Goal: Transaction & Acquisition: Download file/media

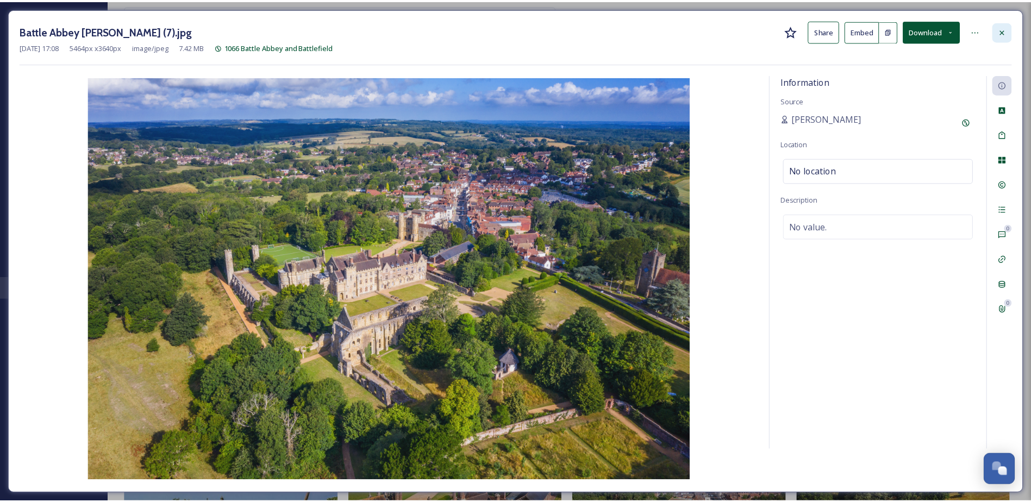
scroll to position [1547, 0]
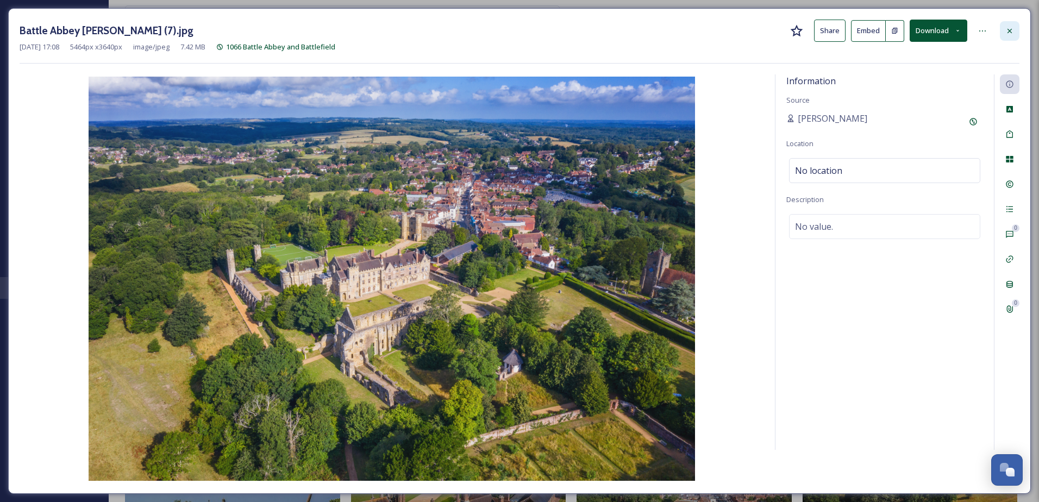
click at [1010, 32] on icon at bounding box center [1010, 31] width 9 height 9
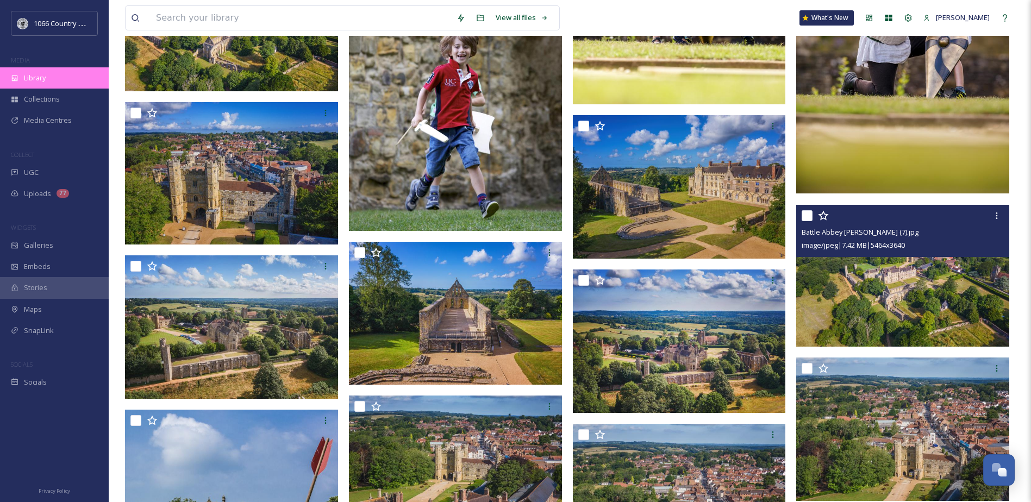
click at [35, 85] on div "Library" at bounding box center [54, 77] width 109 height 21
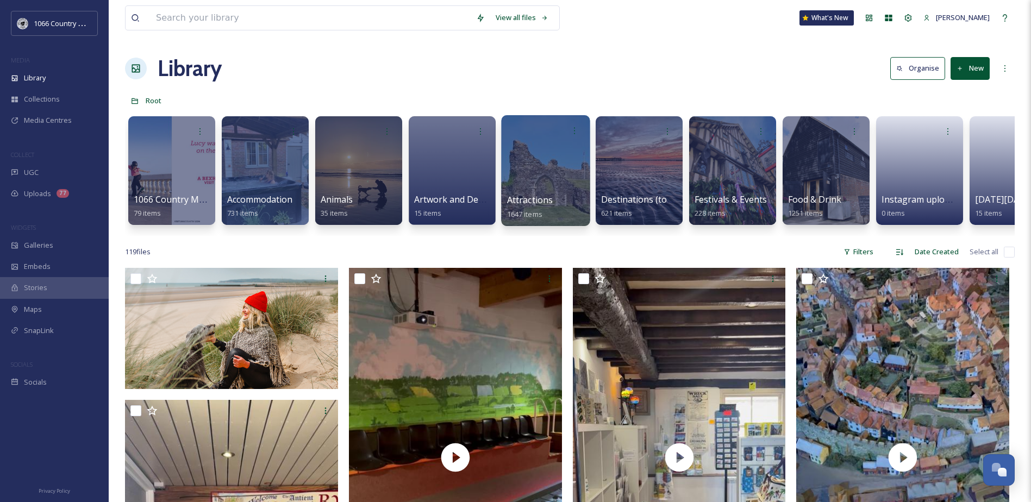
click at [548, 162] on div at bounding box center [545, 170] width 89 height 111
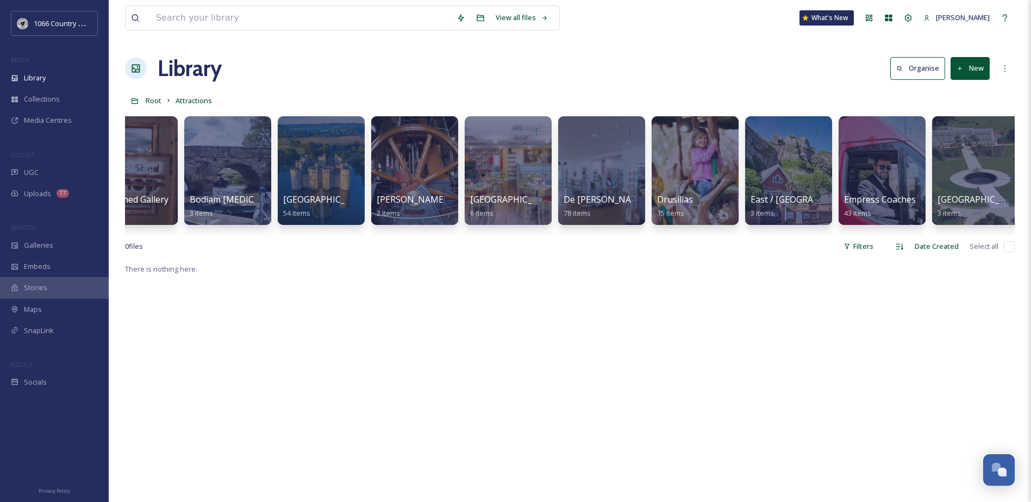
scroll to position [0, 821]
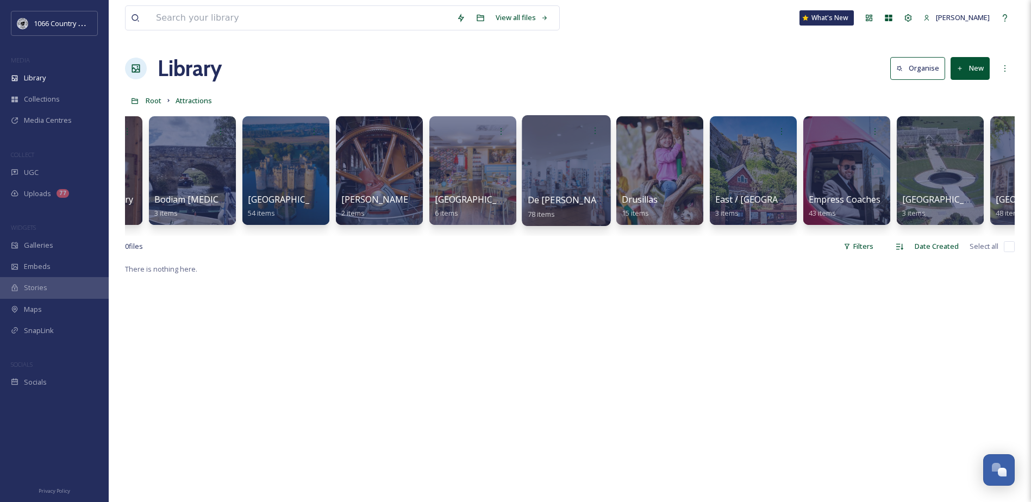
click at [560, 159] on div at bounding box center [566, 170] width 89 height 111
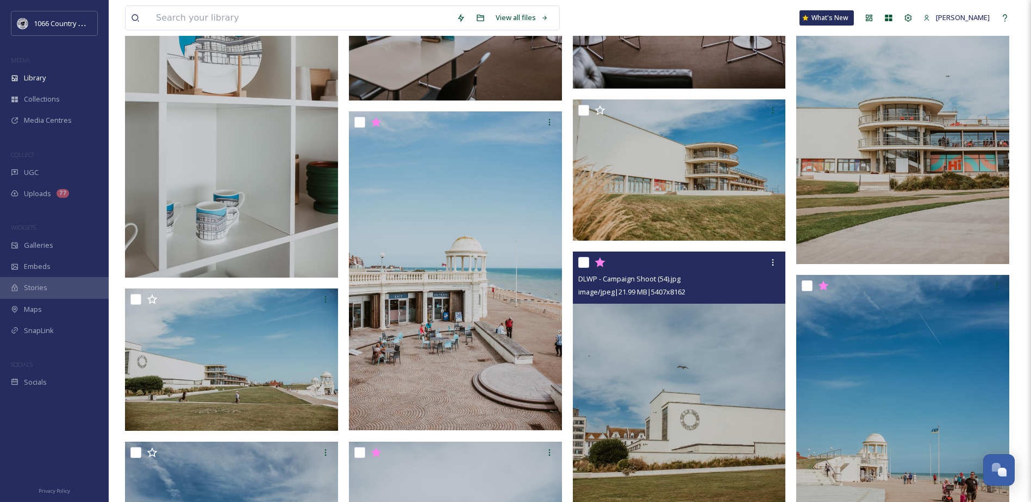
scroll to position [1576, 0]
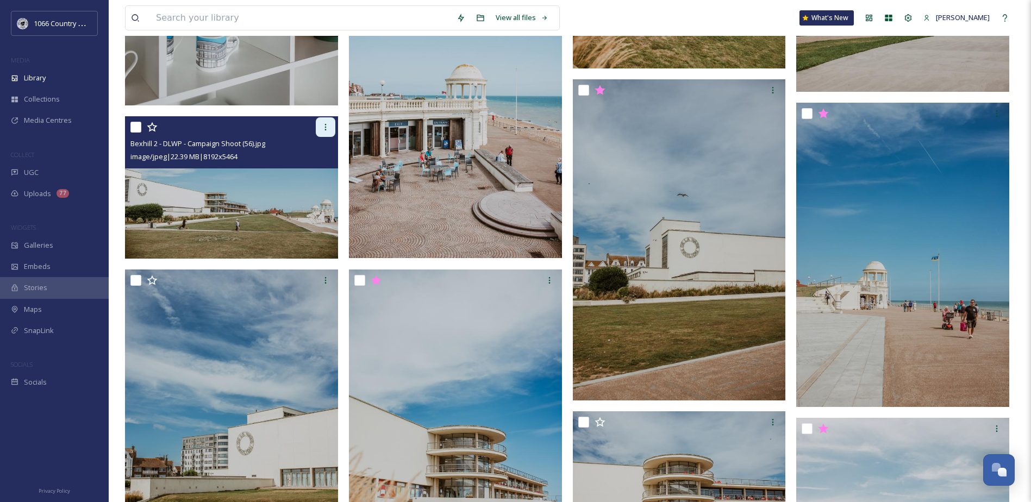
click at [321, 133] on div at bounding box center [326, 127] width 20 height 20
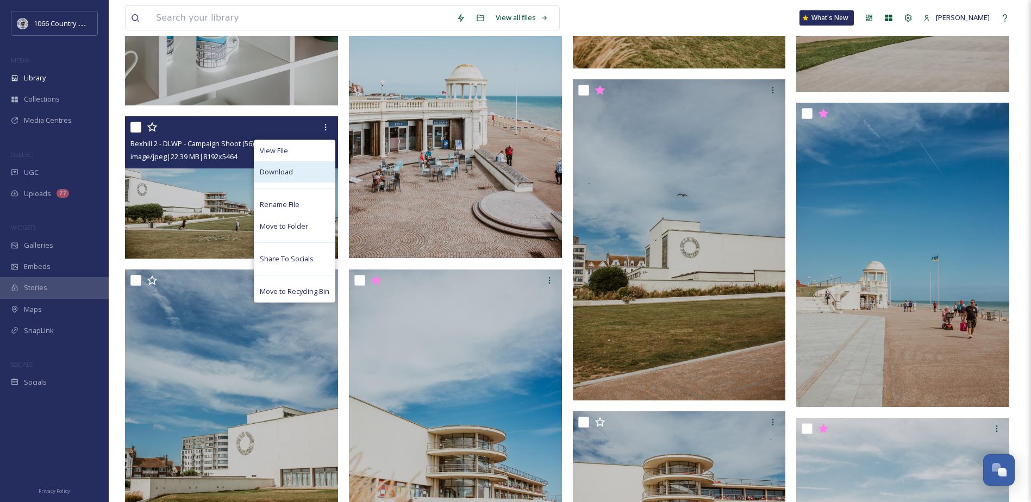
click at [294, 174] on div "Download" at bounding box center [294, 171] width 80 height 21
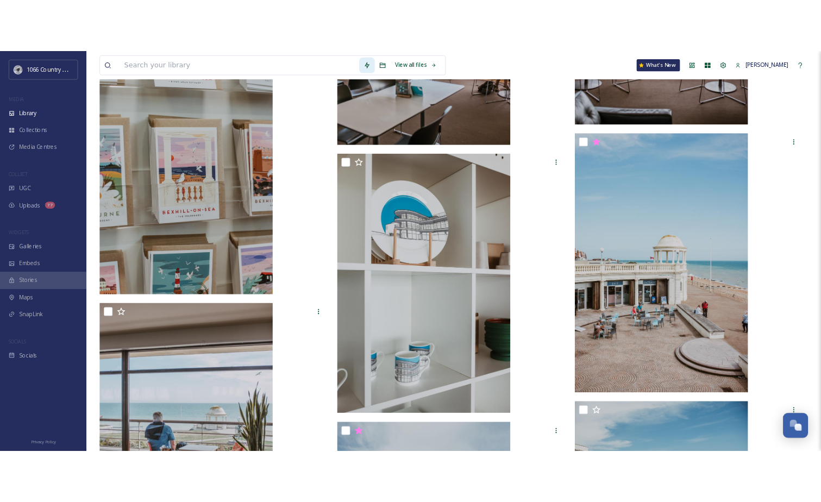
scroll to position [2424, 0]
